Goal: Task Accomplishment & Management: Use online tool/utility

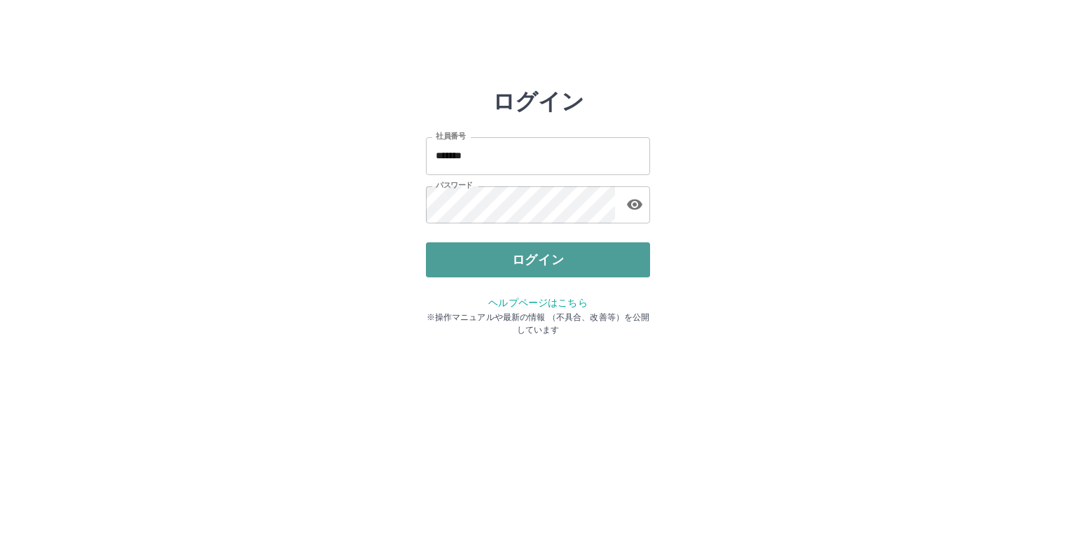
click at [492, 256] on button "ログイン" at bounding box center [538, 259] width 224 height 35
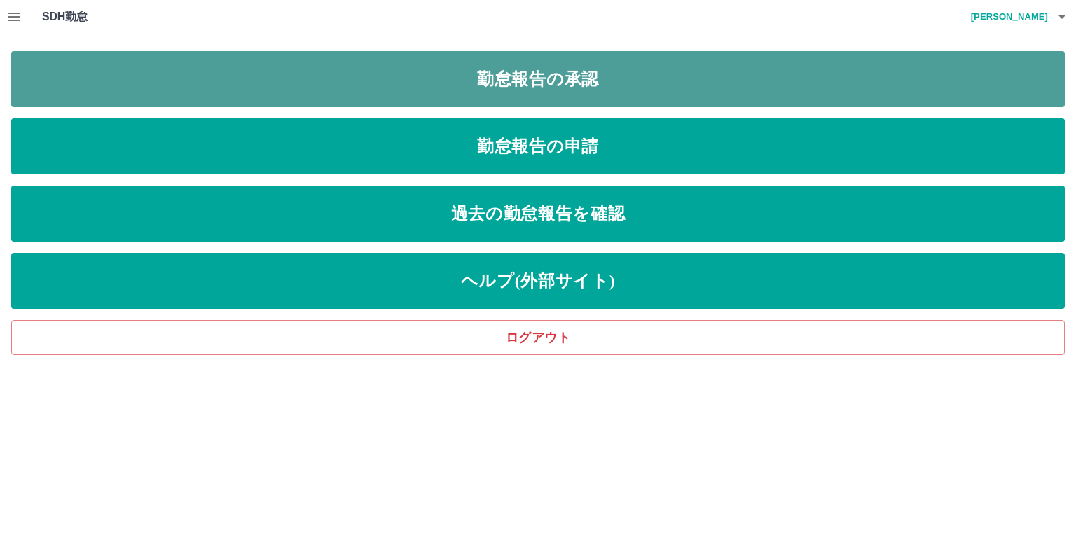
click at [566, 89] on link "勤怠報告の承認" at bounding box center [537, 79] width 1053 height 56
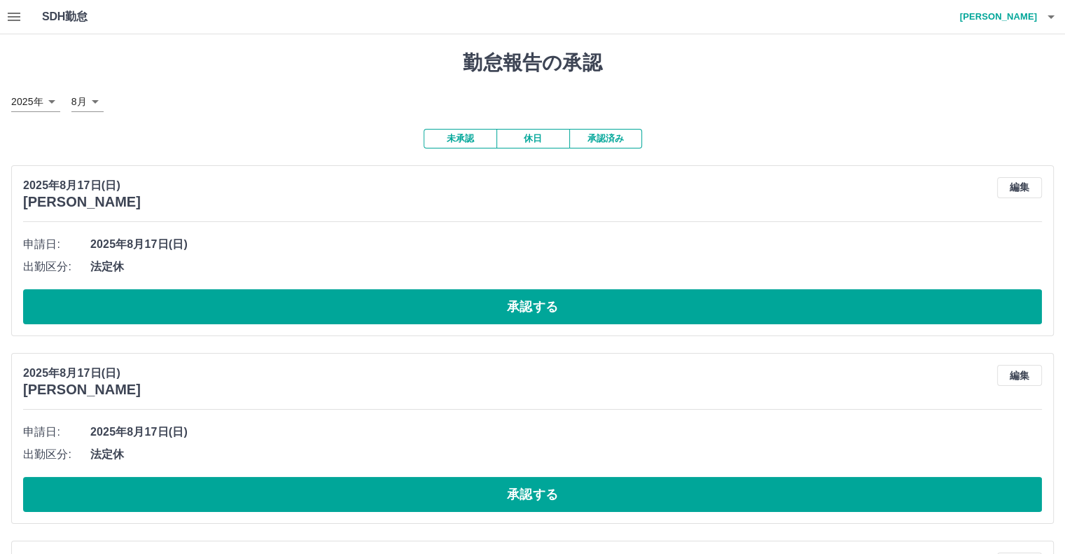
click at [608, 140] on button "承認済み" at bounding box center [605, 139] width 73 height 20
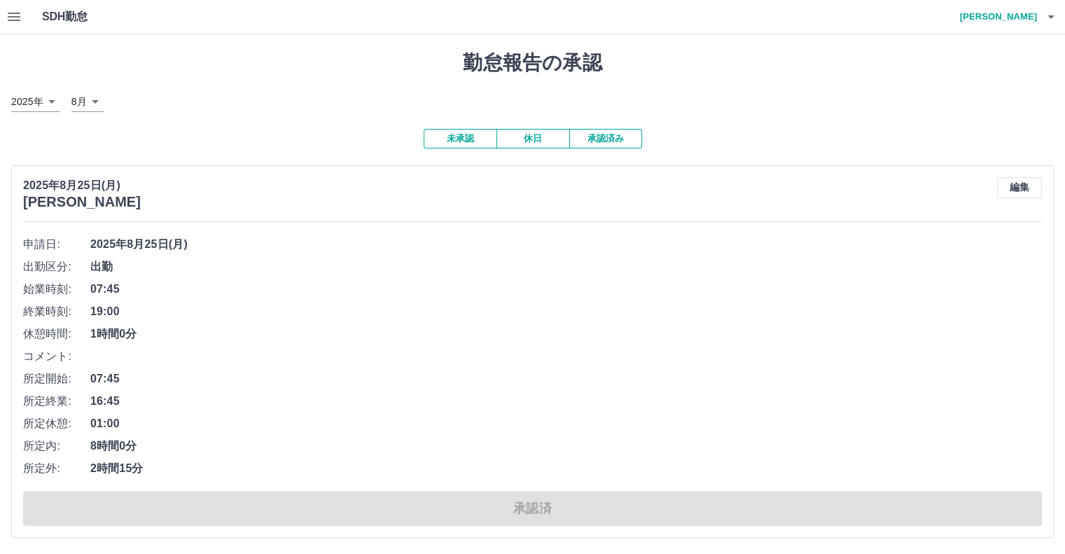
click at [462, 136] on button "未承認" at bounding box center [460, 139] width 73 height 20
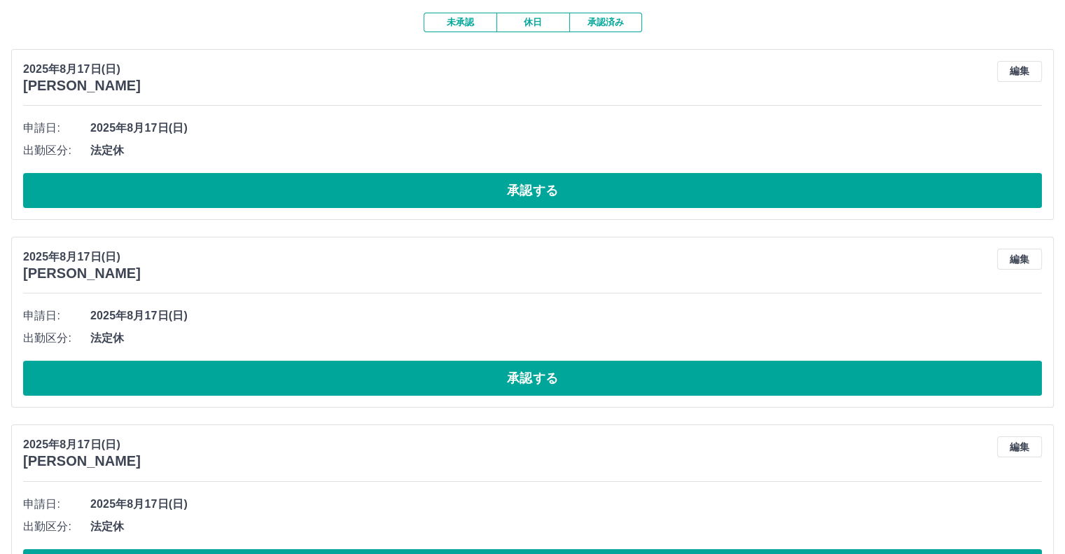
scroll to position [174, 0]
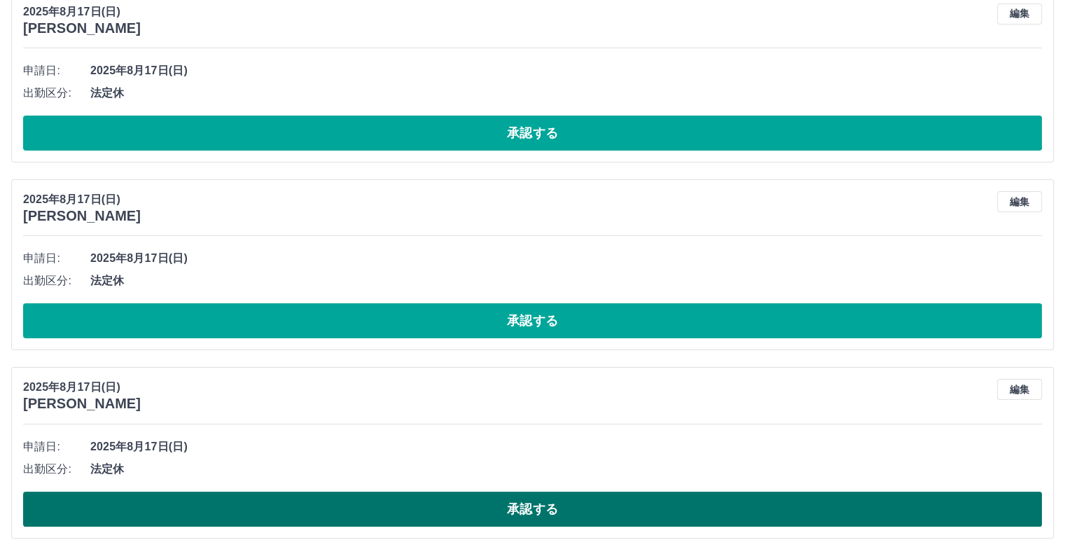
click at [491, 514] on button "承認する" at bounding box center [532, 509] width 1019 height 35
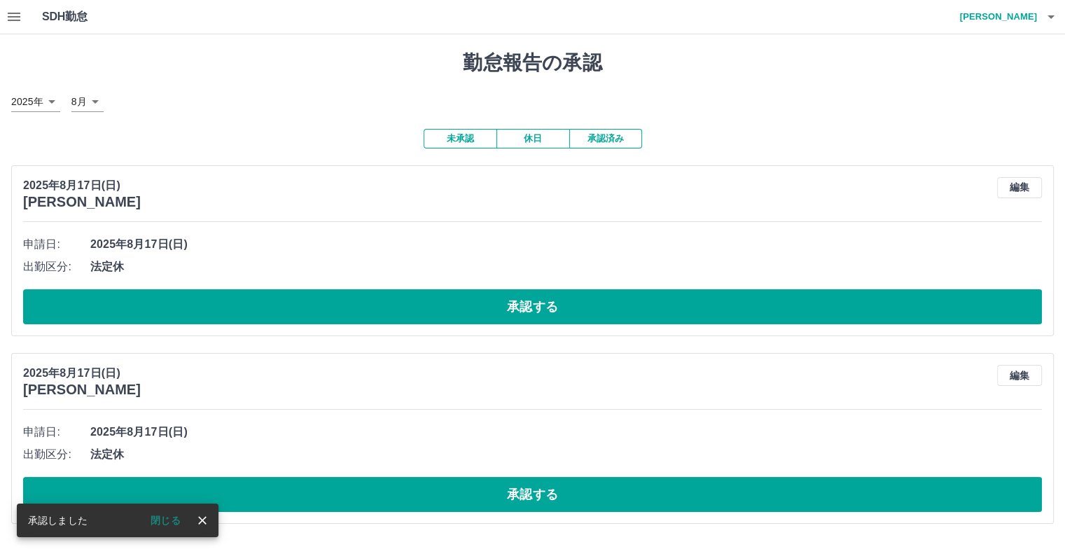
scroll to position [0, 0]
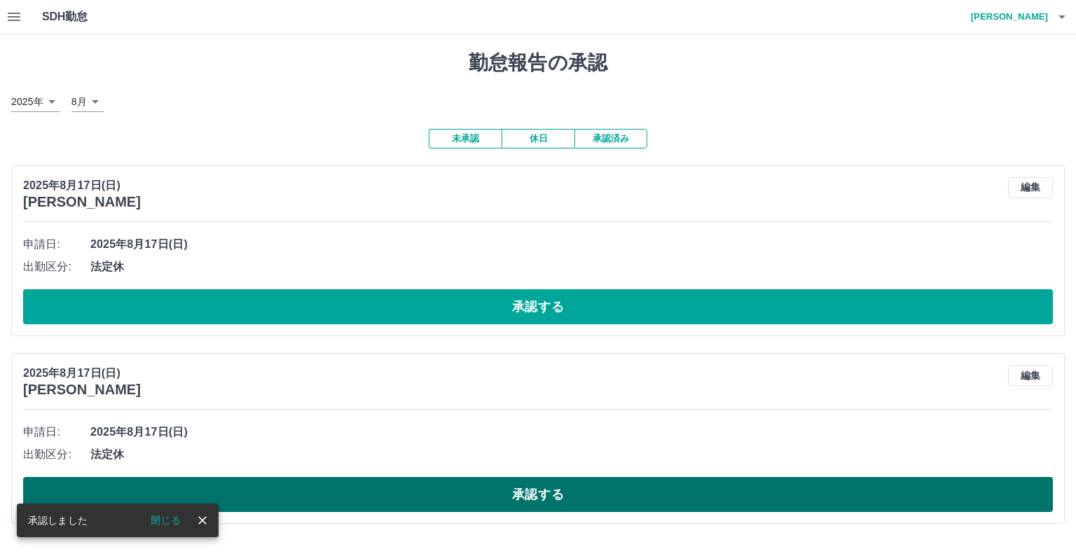
click at [549, 488] on button "承認する" at bounding box center [538, 494] width 1030 height 35
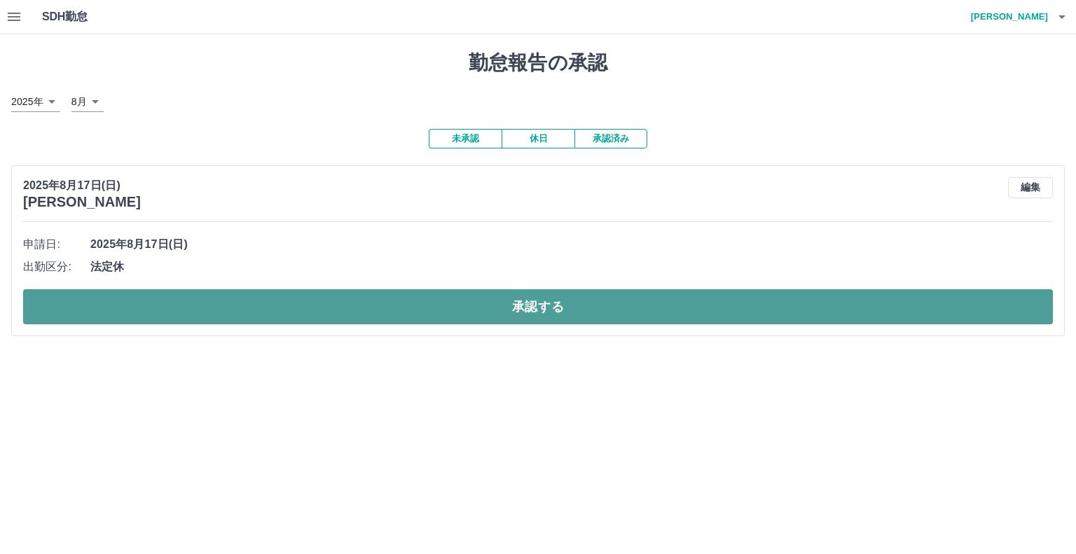
click at [580, 316] on button "承認する" at bounding box center [538, 306] width 1030 height 35
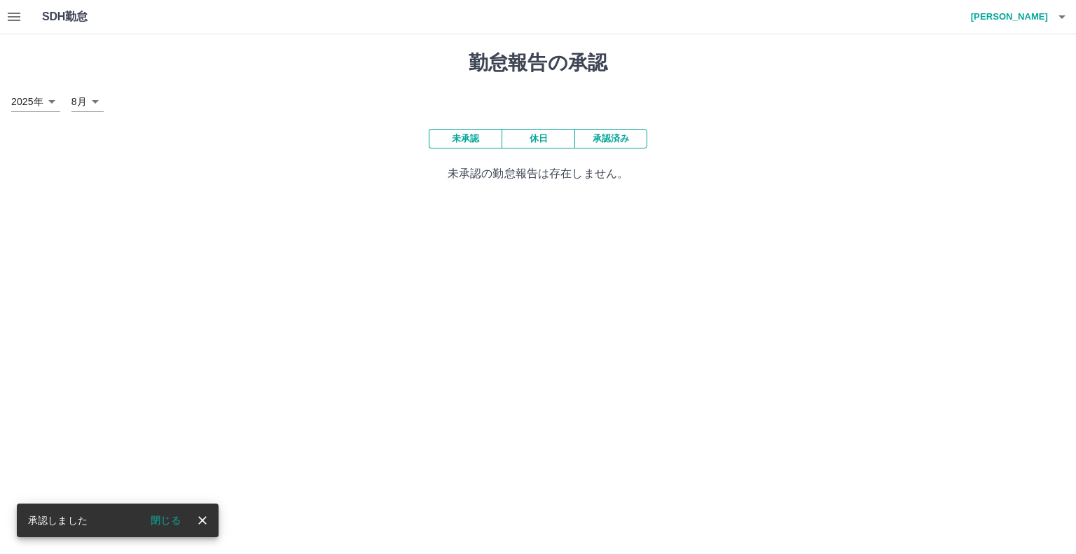
click at [621, 146] on button "承認済み" at bounding box center [610, 139] width 73 height 20
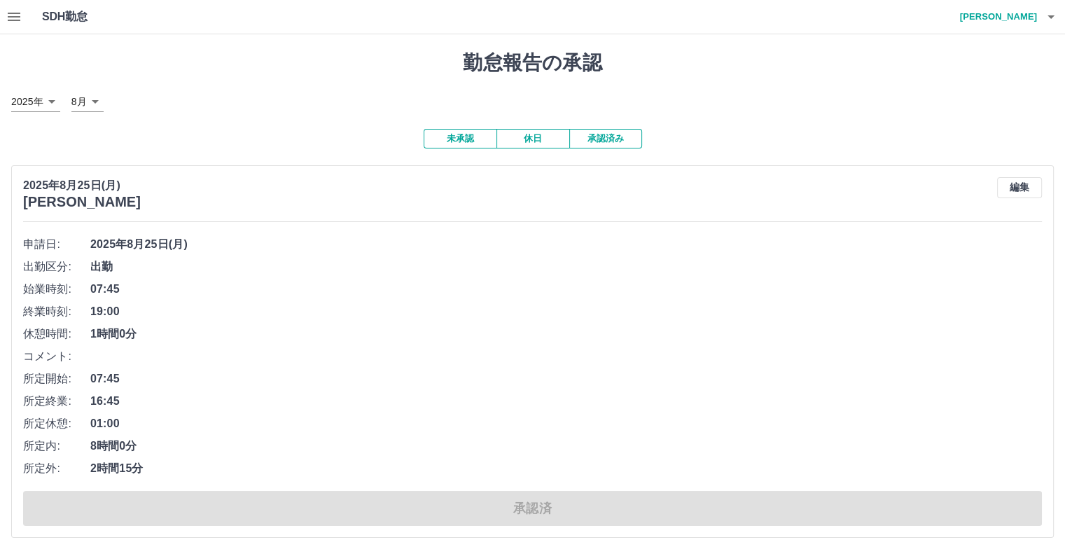
click at [627, 147] on button "承認済み" at bounding box center [605, 139] width 73 height 20
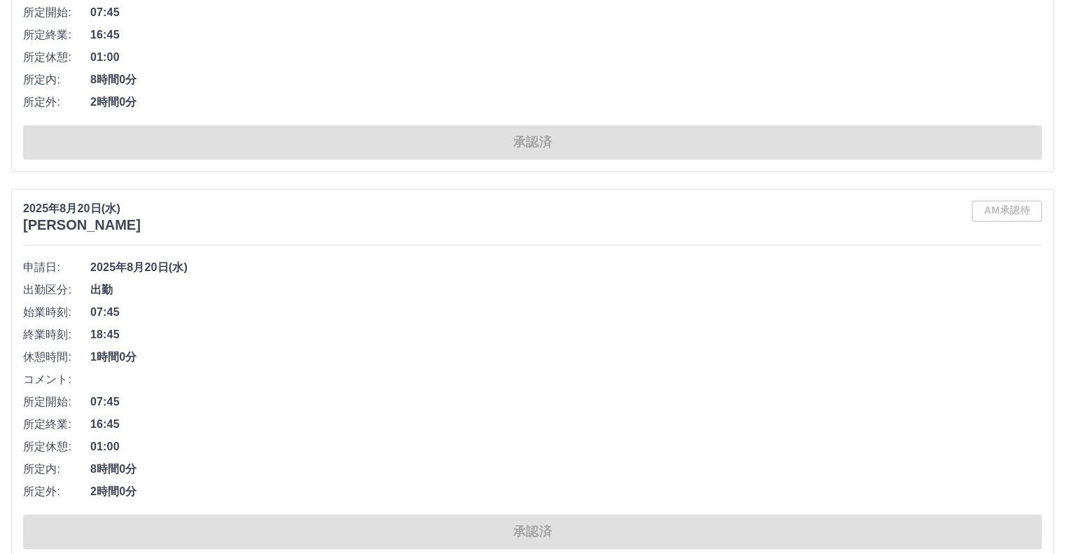
scroll to position [7378, 0]
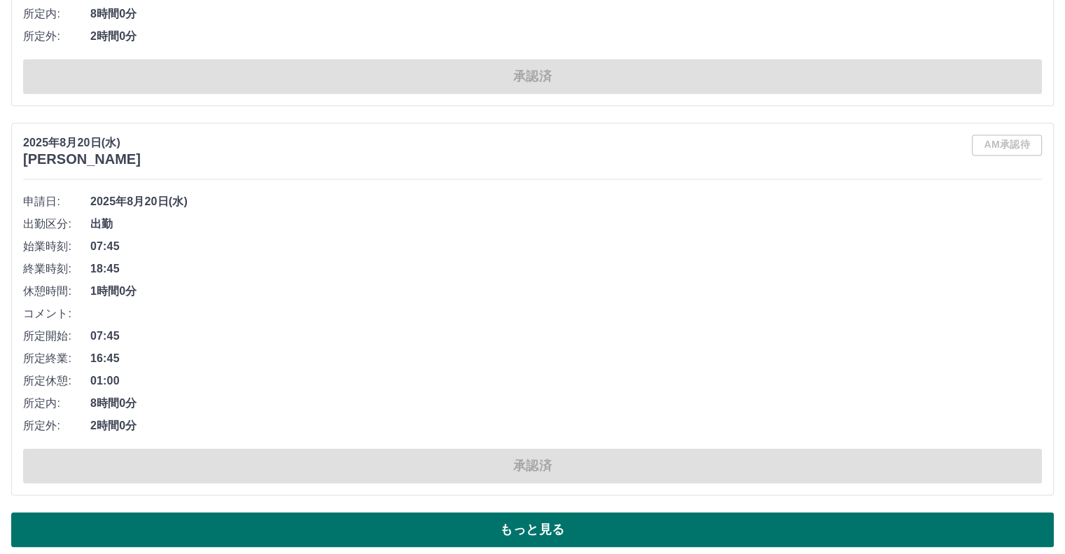
click at [567, 513] on button "もっと見る" at bounding box center [532, 529] width 1043 height 35
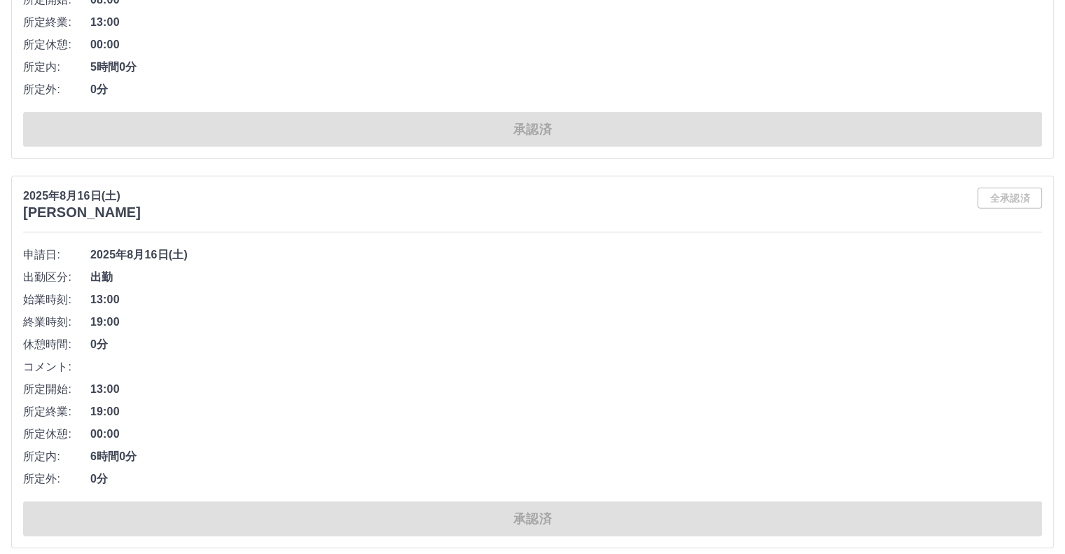
scroll to position [14689, 0]
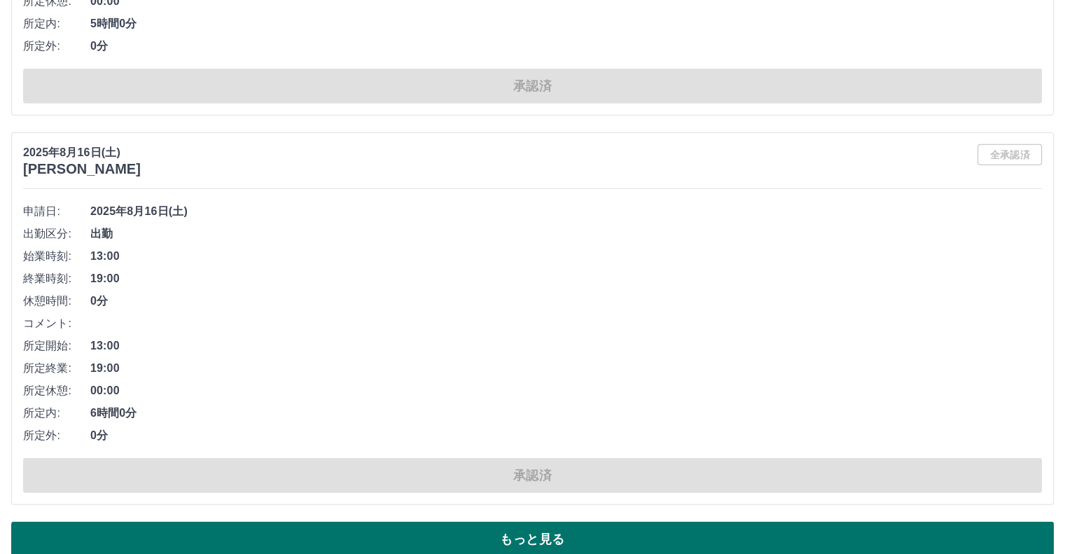
click at [566, 522] on button "もっと見る" at bounding box center [532, 539] width 1043 height 35
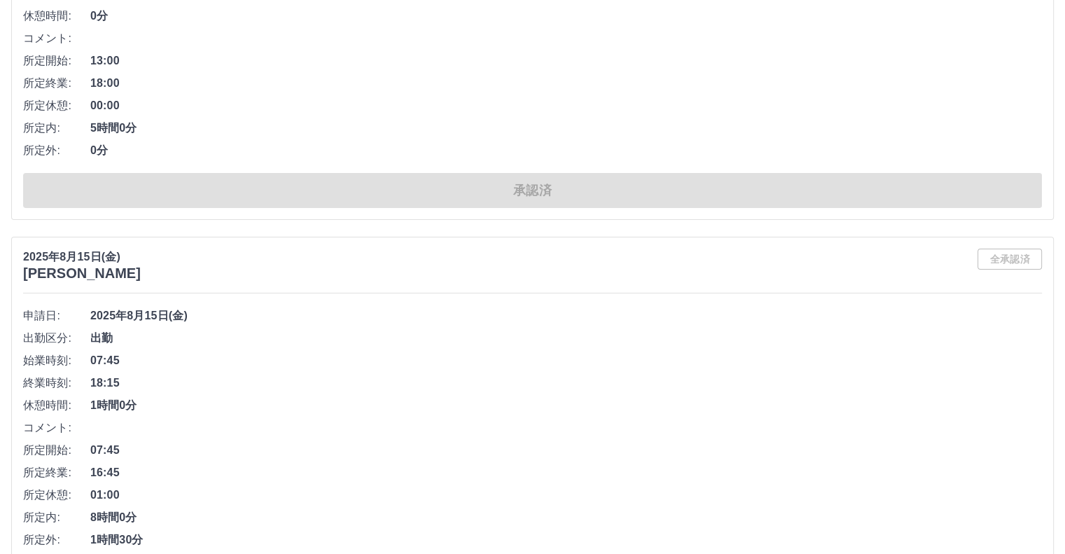
scroll to position [15880, 0]
